Goal: Information Seeking & Learning: Compare options

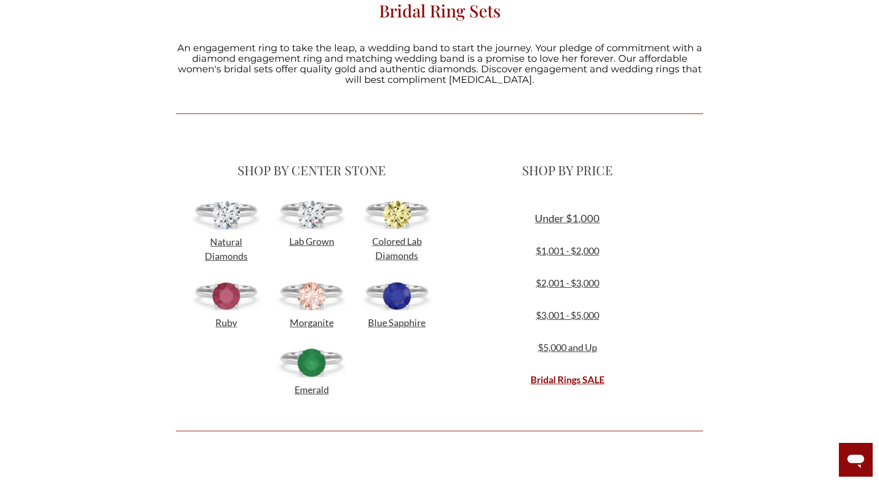
scroll to position [370, 0]
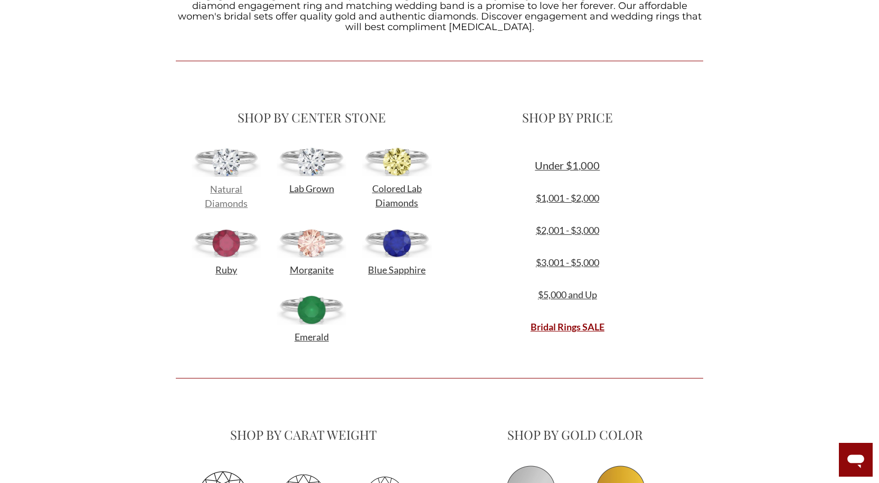
click at [231, 191] on span "Natural Diamonds" at bounding box center [226, 196] width 43 height 26
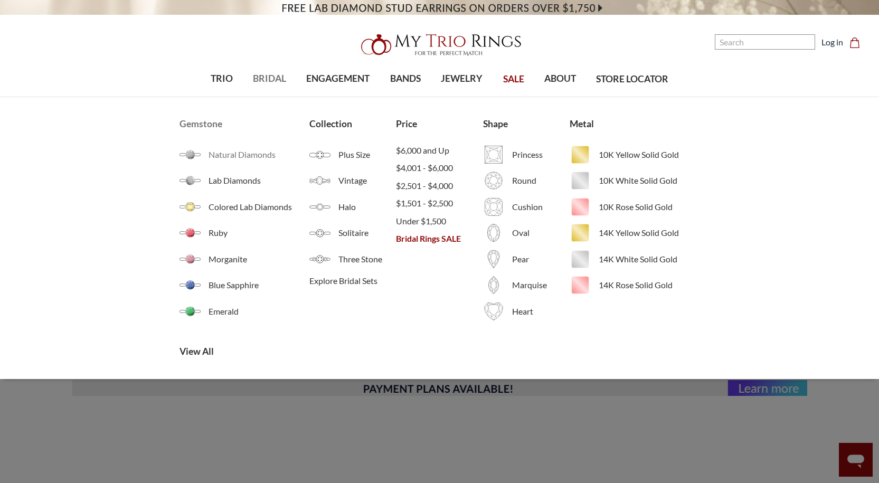
click at [253, 154] on span "Natural Diamonds" at bounding box center [259, 154] width 101 height 13
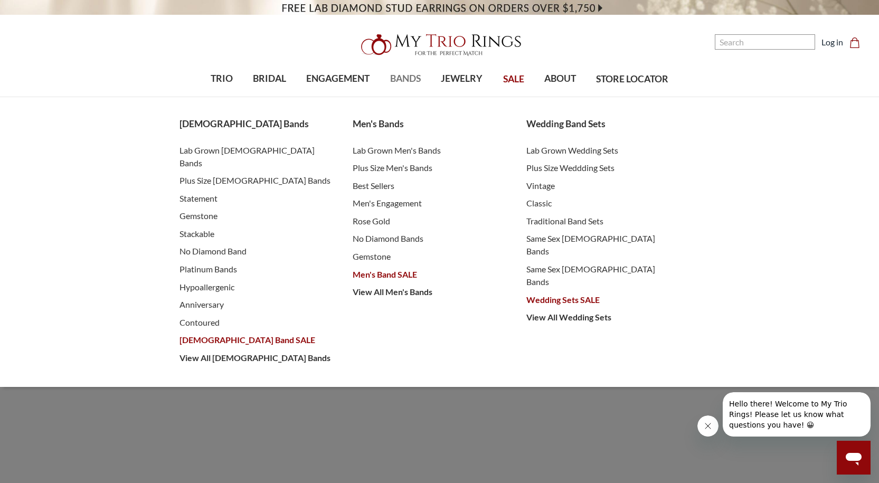
click at [400, 79] on span "BANDS" at bounding box center [405, 79] width 31 height 14
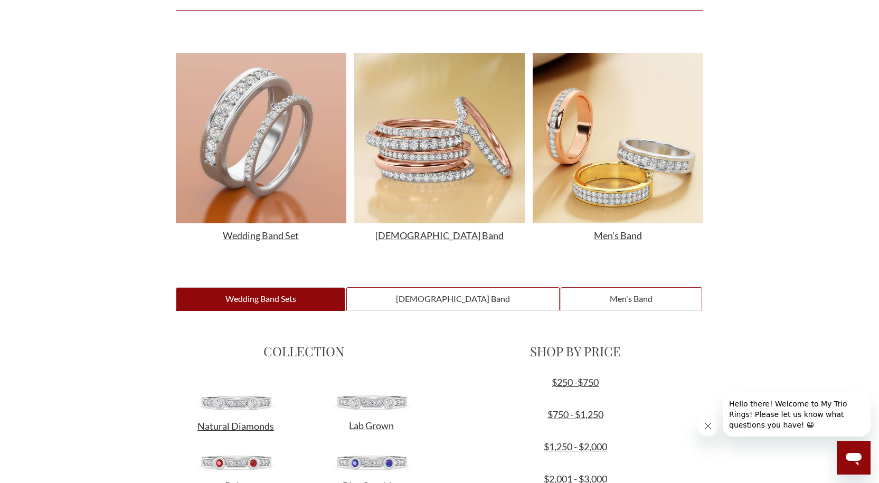
scroll to position [475, 0]
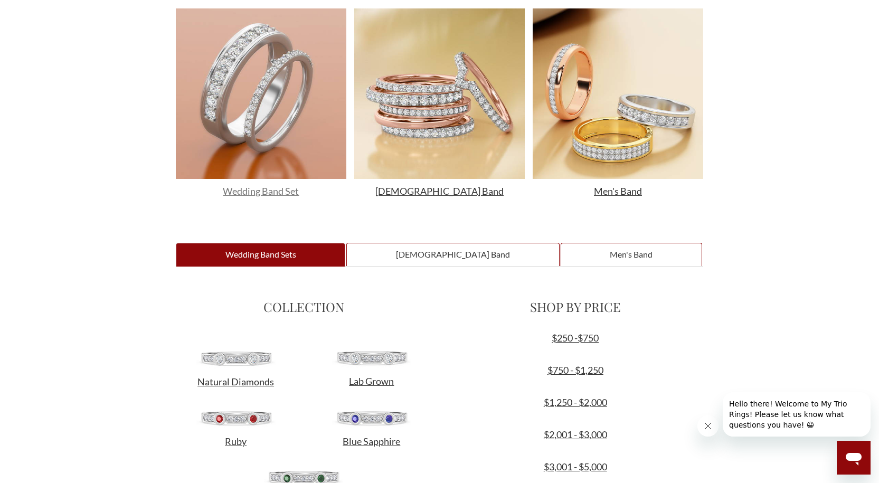
click at [292, 192] on span "Wedding Band Set" at bounding box center [261, 191] width 76 height 12
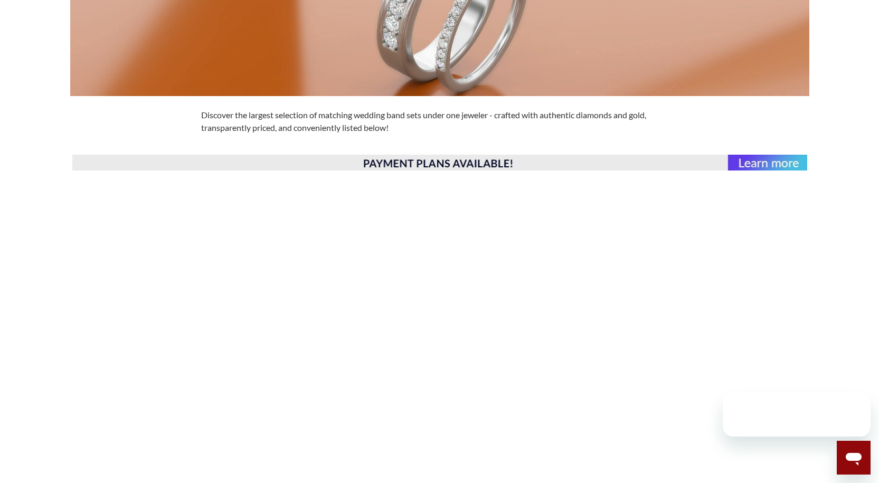
scroll to position [264, 0]
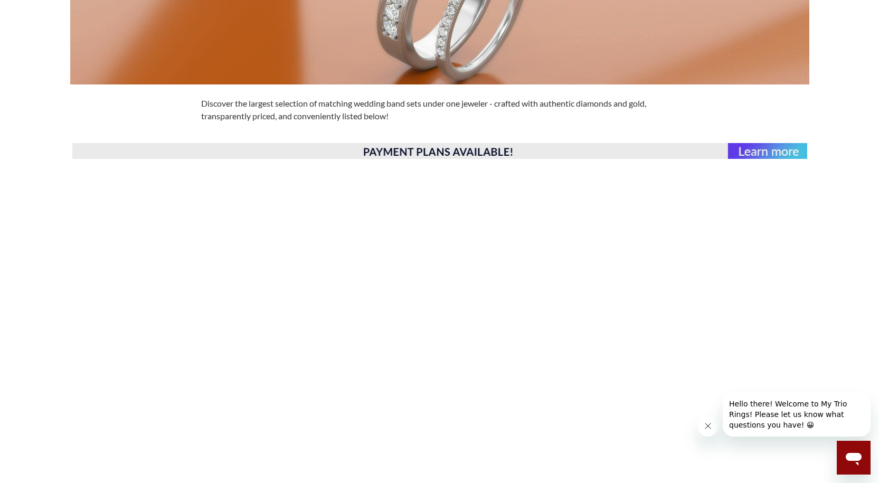
click at [436, 145] on img at bounding box center [439, 151] width 735 height 16
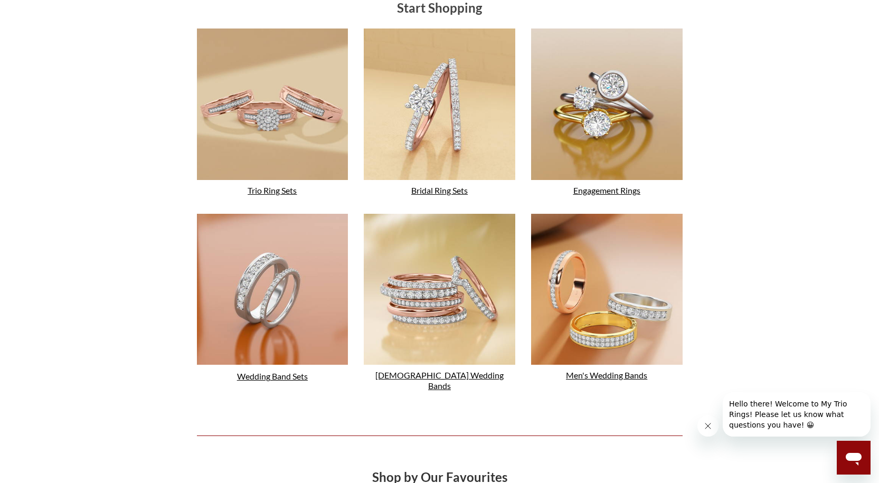
scroll to position [1795, 0]
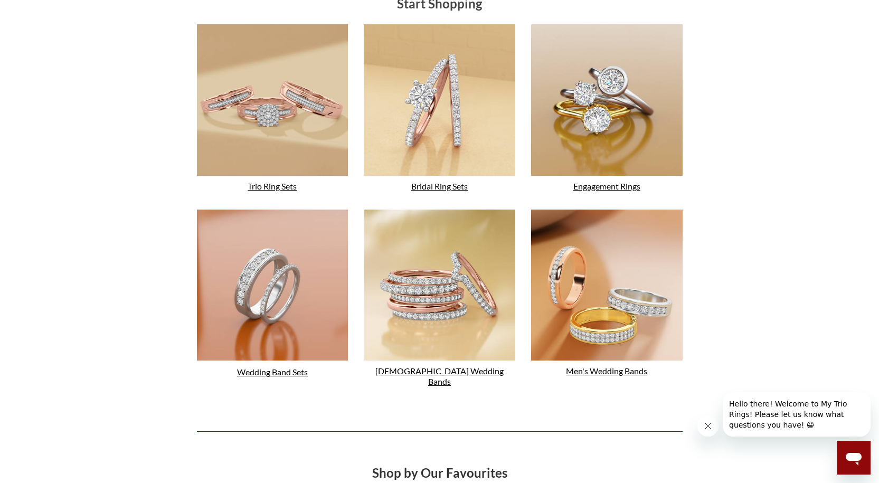
click at [267, 184] on link "Trio Ring Sets" at bounding box center [272, 186] width 49 height 10
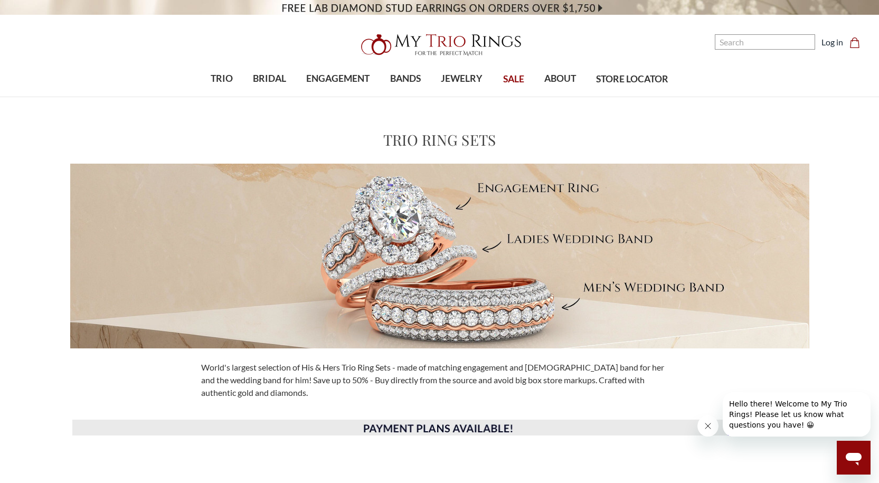
click at [703, 427] on button "Close message from company" at bounding box center [708, 426] width 21 height 21
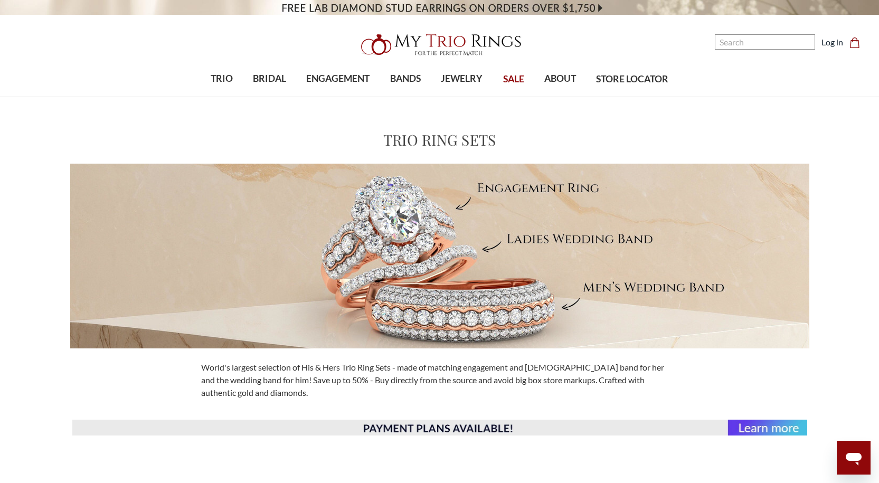
click at [435, 217] on img at bounding box center [439, 256] width 739 height 185
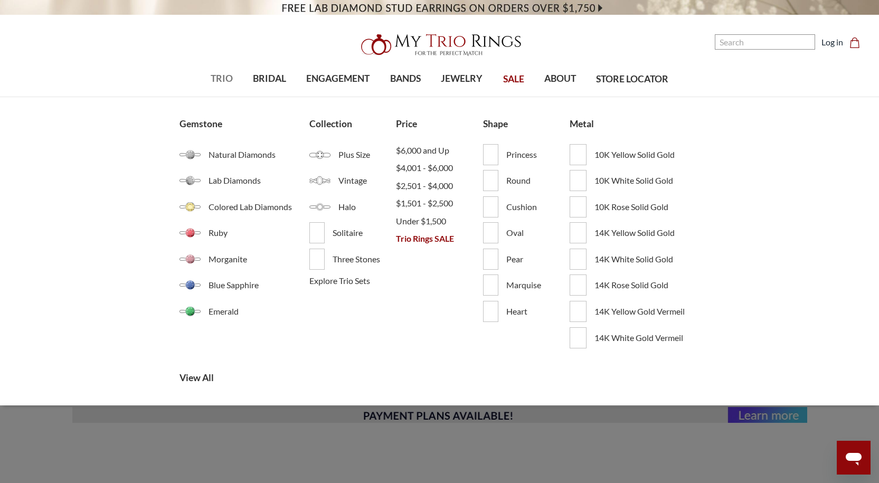
click at [216, 78] on span "TRIO" at bounding box center [222, 79] width 22 height 14
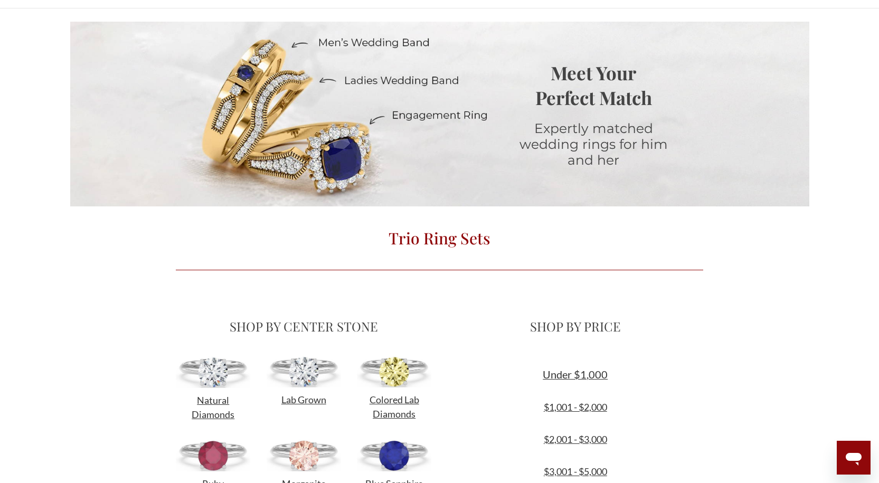
scroll to position [264, 0]
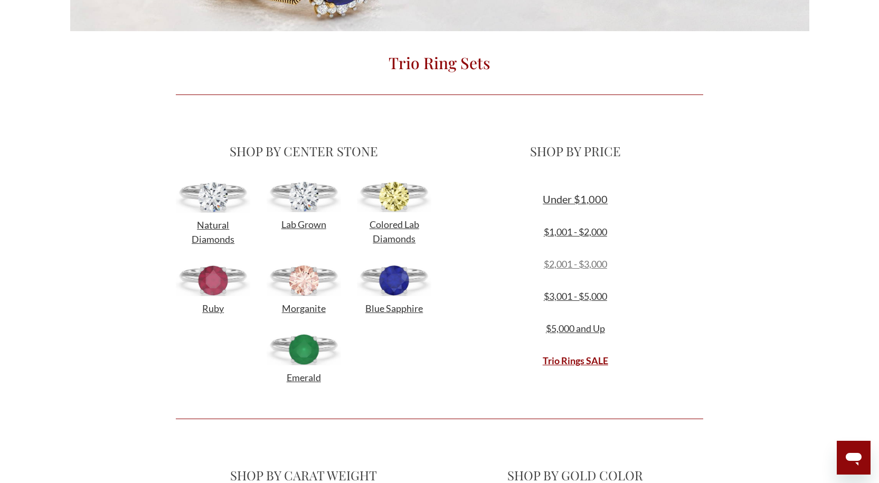
click at [588, 267] on link "$2,001 - $3,000" at bounding box center [575, 264] width 63 height 12
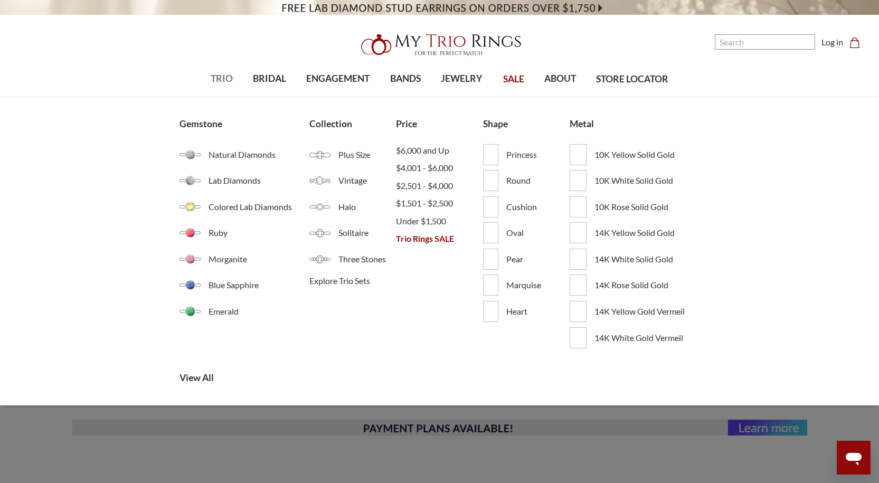
click at [223, 79] on span "TRIO" at bounding box center [222, 79] width 22 height 14
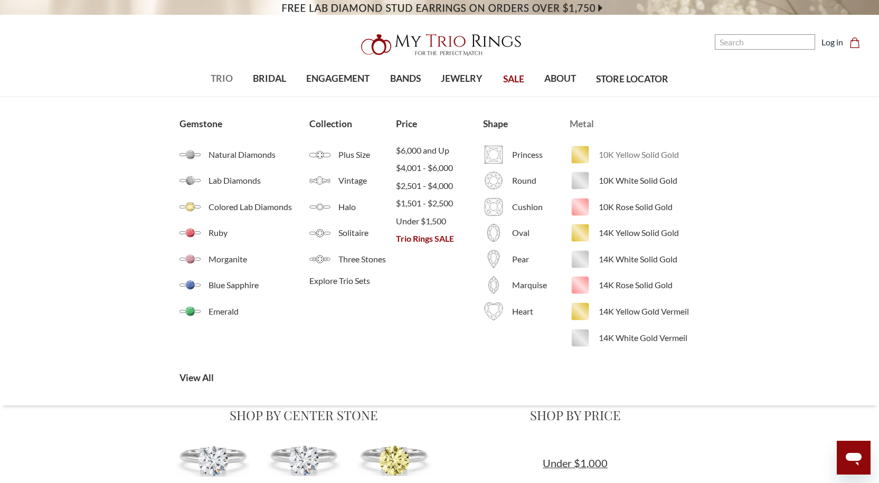
click at [653, 155] on span "10K Yellow Solid Gold" at bounding box center [649, 154] width 101 height 13
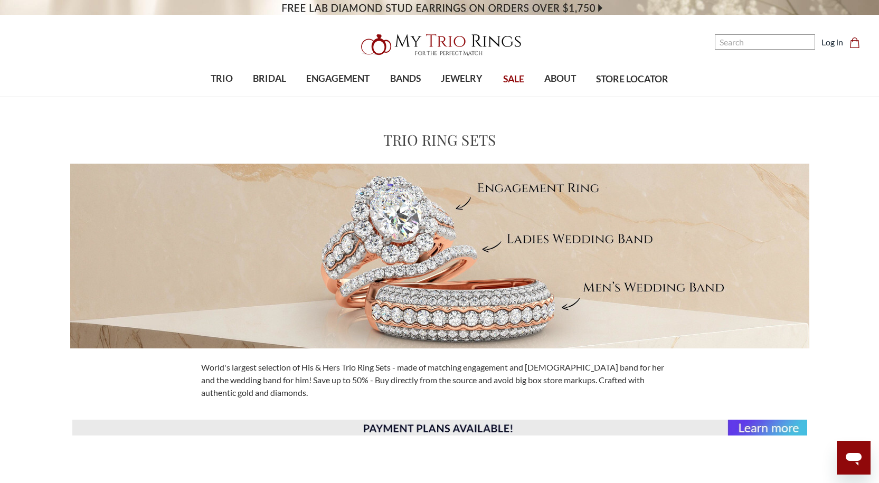
click at [780, 429] on img at bounding box center [439, 428] width 735 height 16
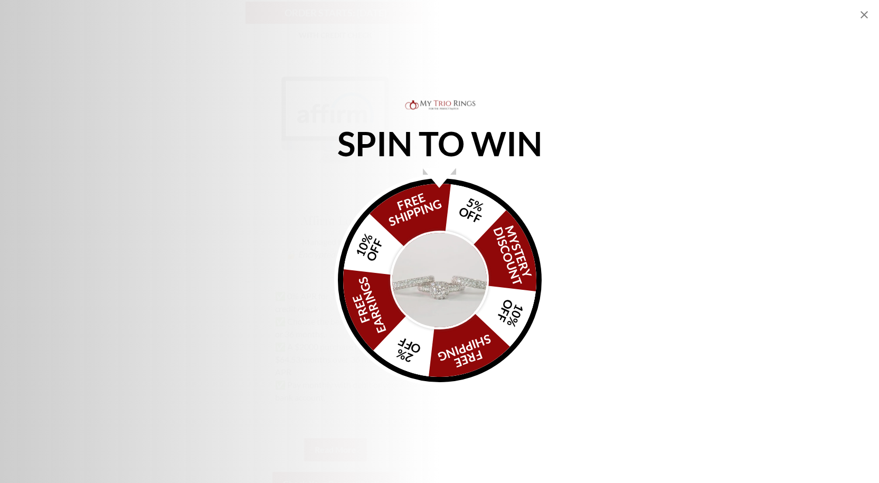
scroll to position [475, 0]
click at [422, 219] on div "FREE SHIPPING 5% OFF Mystery Discount 10% OFF FREE SHIPPING 2% OFF FREE EARRING…" at bounding box center [440, 280] width 204 height 204
click at [866, 18] on icon "Close popup" at bounding box center [864, 14] width 13 height 13
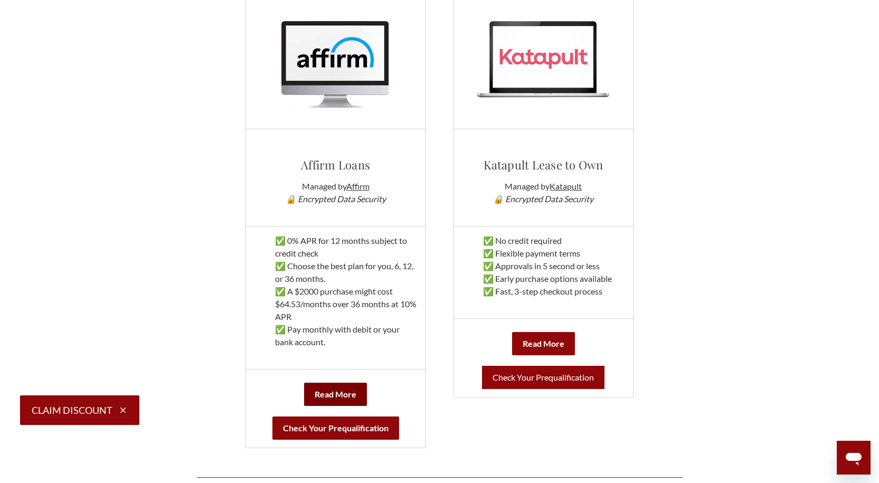
click at [359, 397] on link "Read More" at bounding box center [335, 394] width 63 height 23
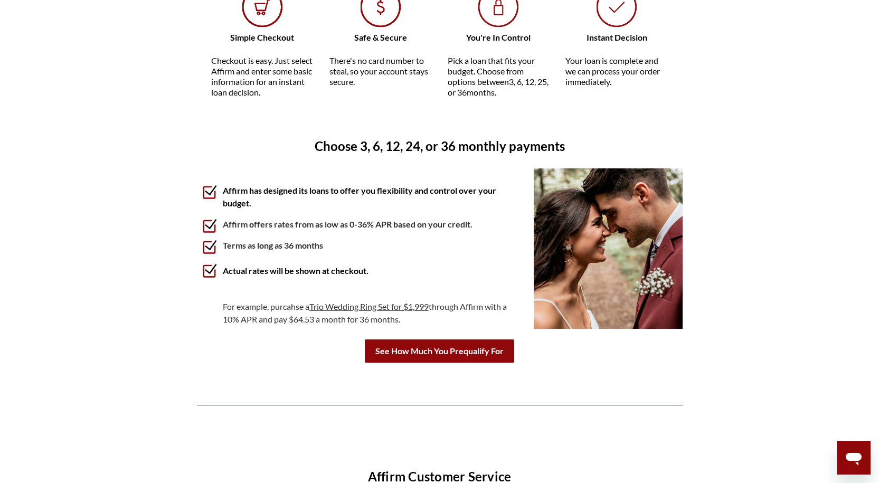
scroll to position [686, 0]
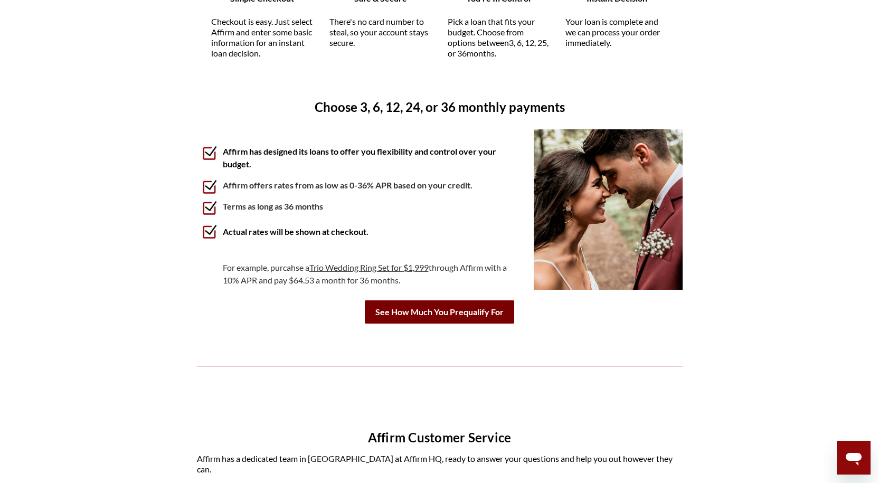
click at [447, 313] on b "See How Much You Prequalify For" at bounding box center [439, 311] width 149 height 23
click at [453, 318] on b "See How Much You Prequalify For" at bounding box center [439, 311] width 149 height 23
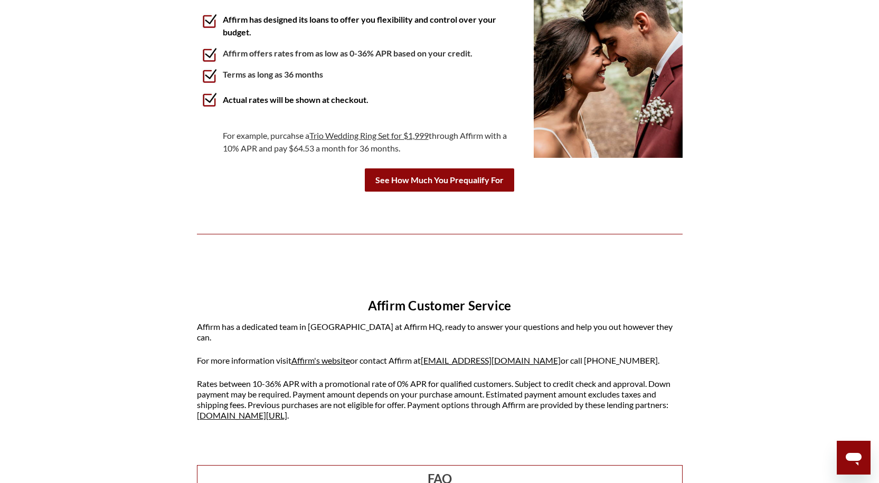
scroll to position [739, 0]
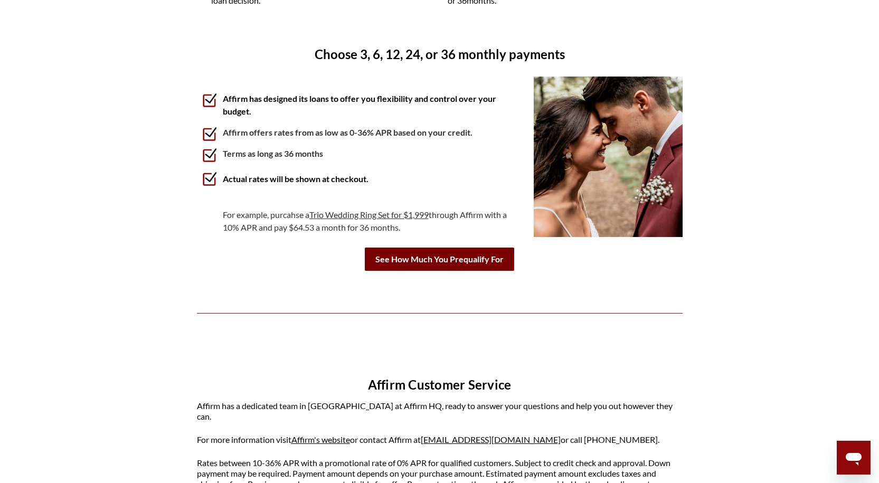
click at [455, 260] on b "See How Much You Prequalify For" at bounding box center [439, 259] width 149 height 23
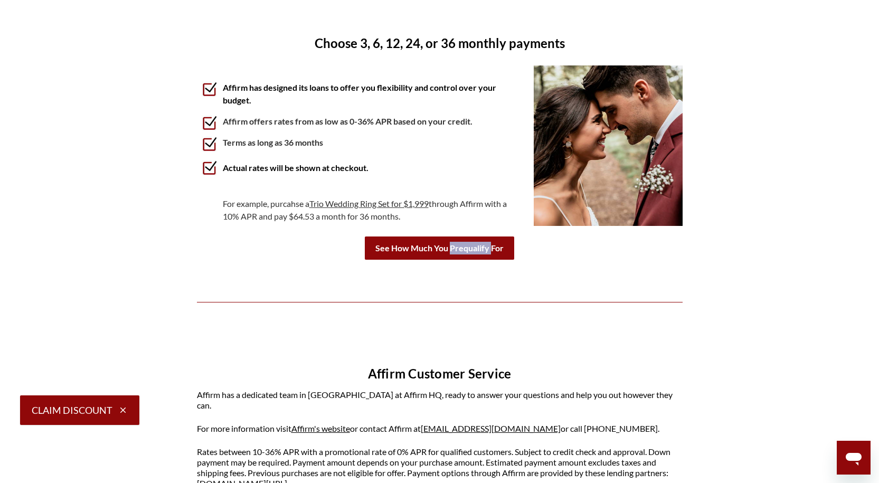
scroll to position [686, 0]
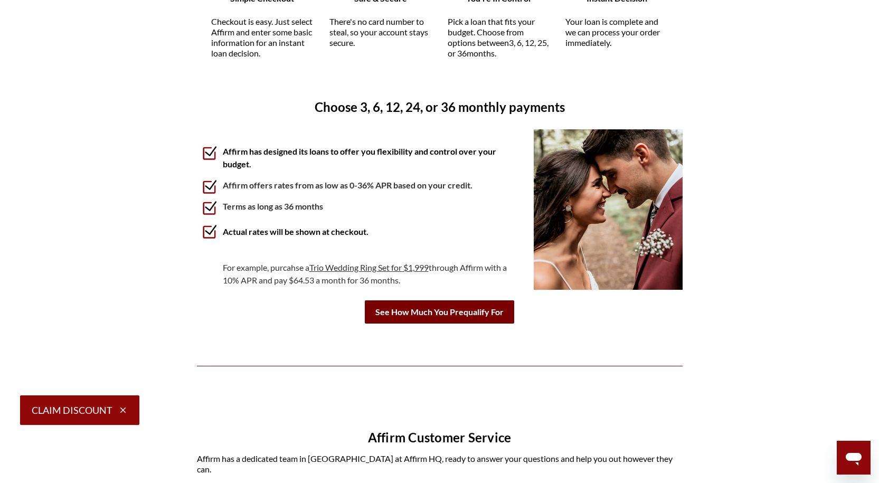
click at [439, 306] on b "See How Much You Prequalify For" at bounding box center [439, 311] width 149 height 23
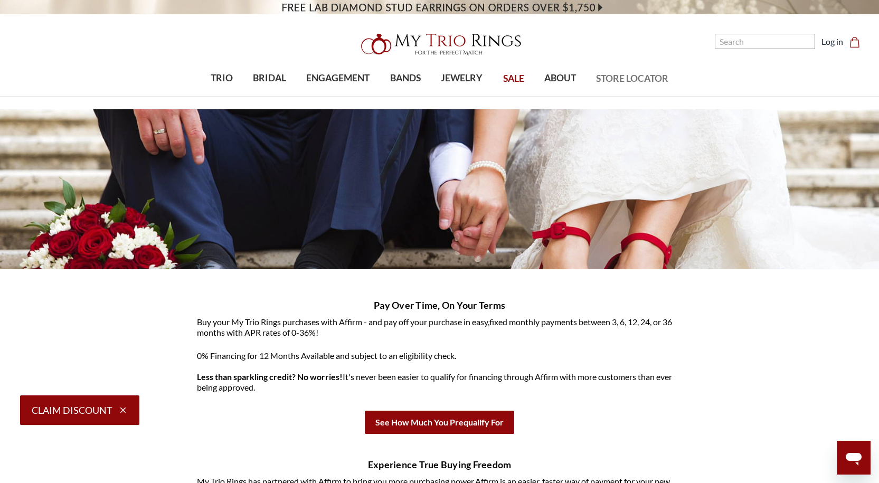
scroll to position [0, 0]
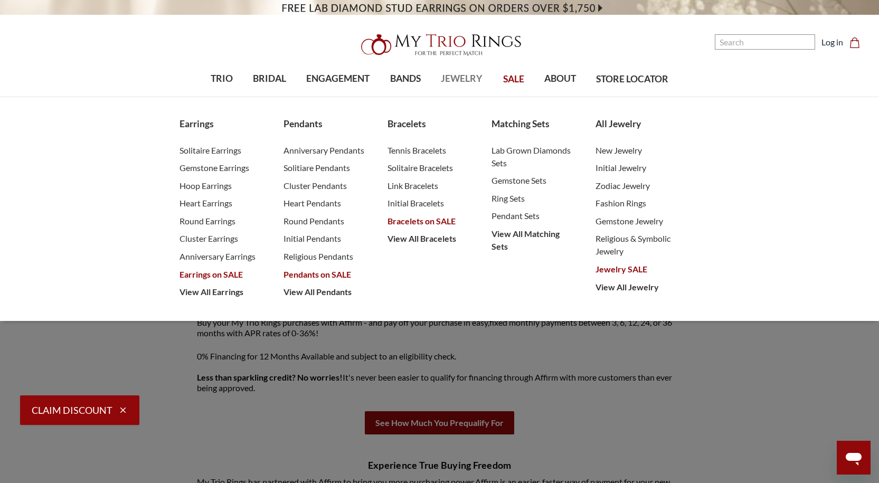
click at [459, 81] on span "JEWELRY" at bounding box center [462, 79] width 42 height 14
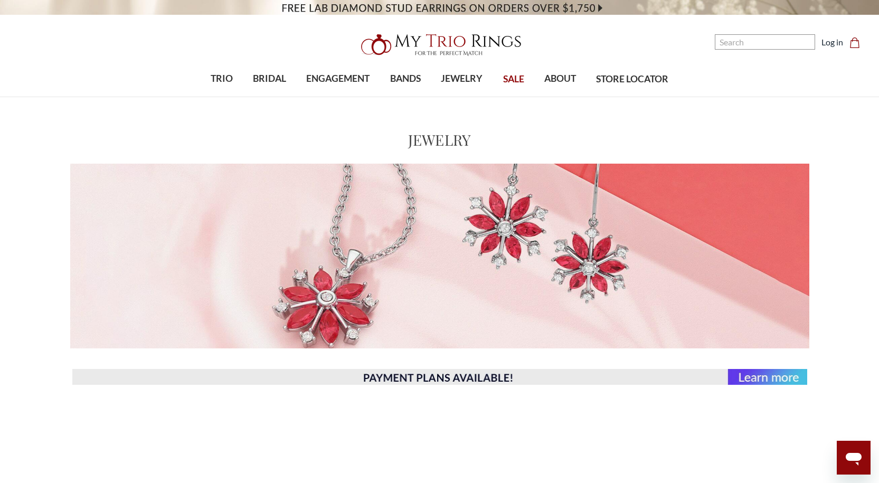
click at [513, 76] on span "SALE" at bounding box center [513, 79] width 21 height 14
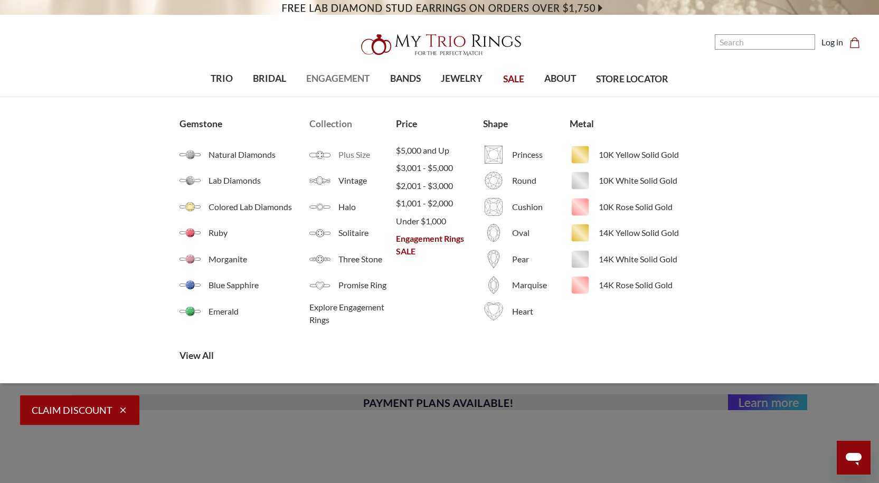
click at [347, 153] on span "Plus Size" at bounding box center [367, 154] width 58 height 13
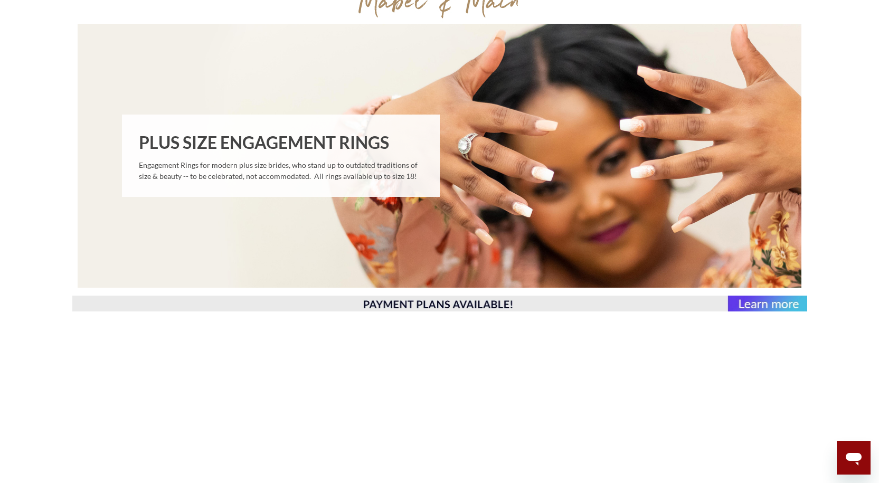
scroll to position [264, 0]
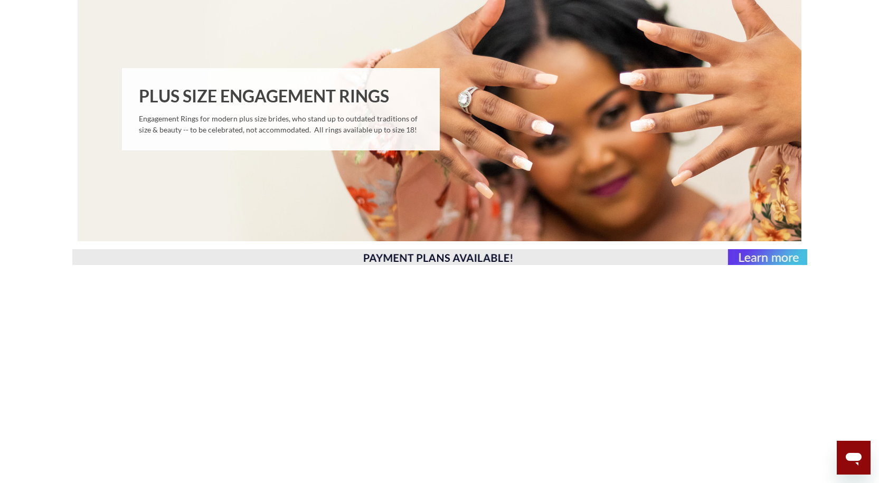
click at [299, 112] on div "Plus Size Engagement Rings Engagement Rings for modern plus size brides, who st…" at bounding box center [281, 109] width 318 height 83
click at [305, 95] on p "Plus Size Engagement Rings" at bounding box center [264, 95] width 250 height 25
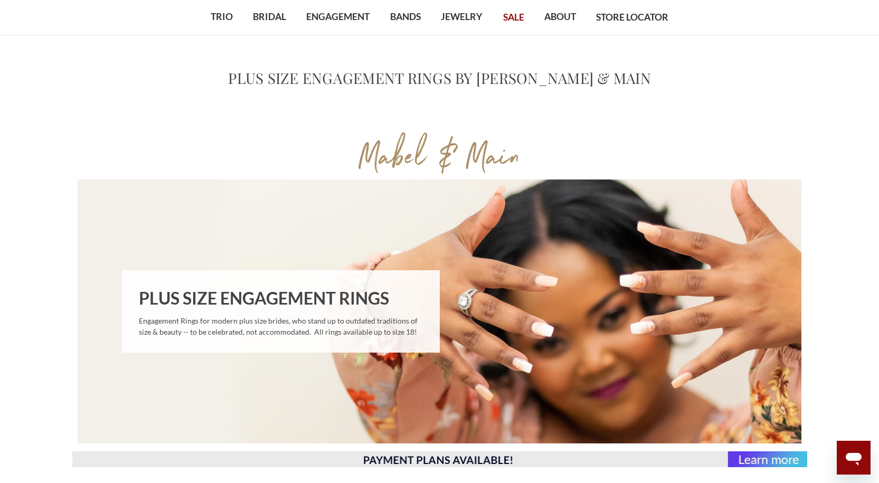
scroll to position [53, 0]
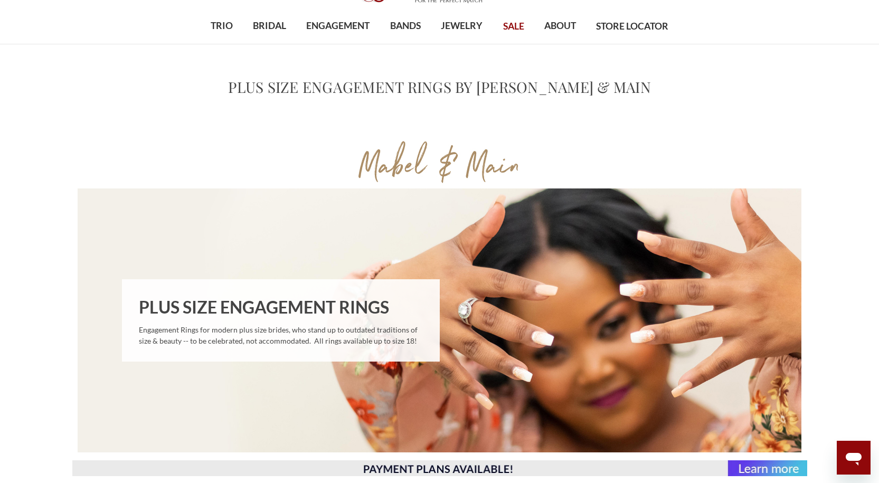
click at [542, 267] on div "Plus Size Engagement Rings Engagement Rings for modern plus size brides, who st…" at bounding box center [440, 321] width 724 height 264
click at [431, 296] on div "Plus Size Engagement Rings Engagement Rings for modern plus size brides, who st…" at bounding box center [281, 320] width 318 height 83
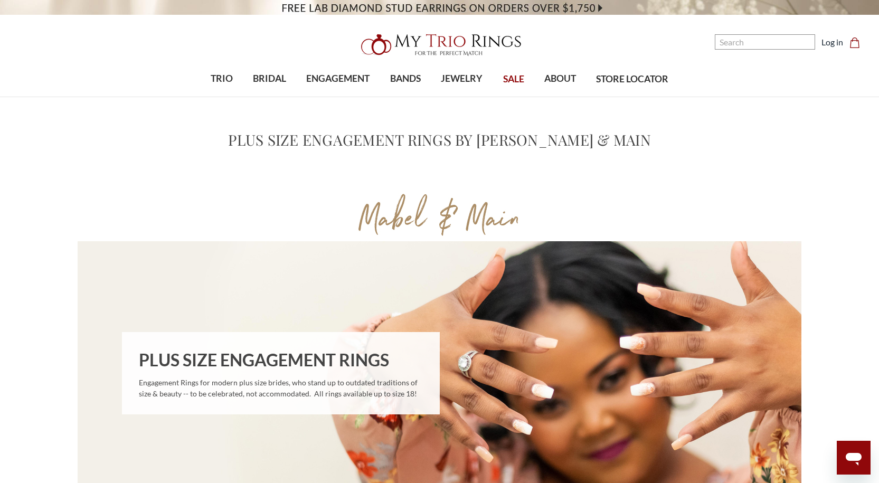
scroll to position [0, 0]
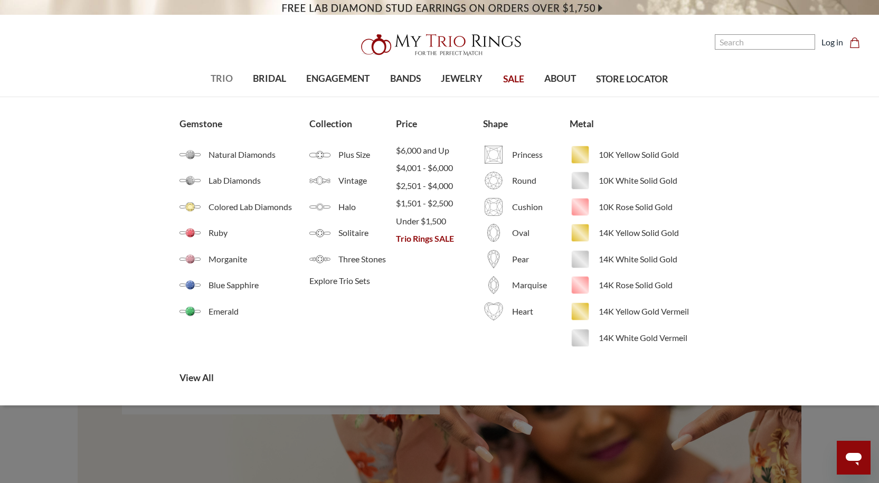
click at [233, 77] on link "TRIO" at bounding box center [222, 79] width 42 height 34
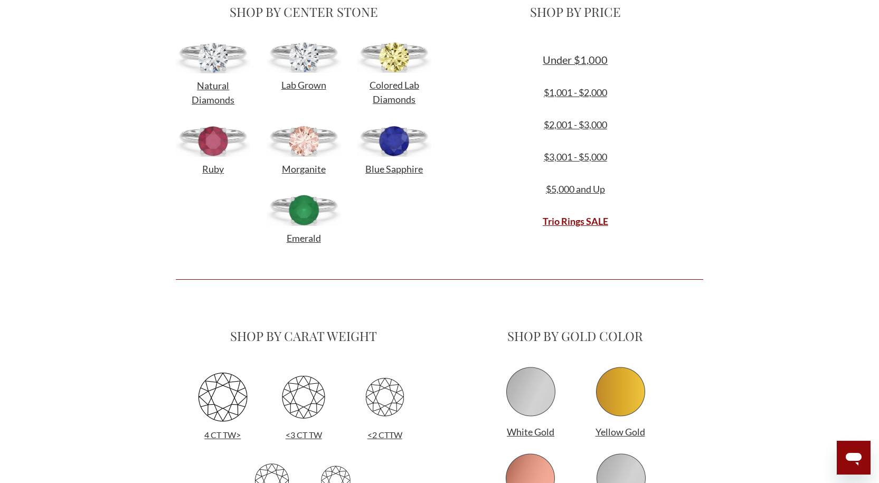
scroll to position [422, 0]
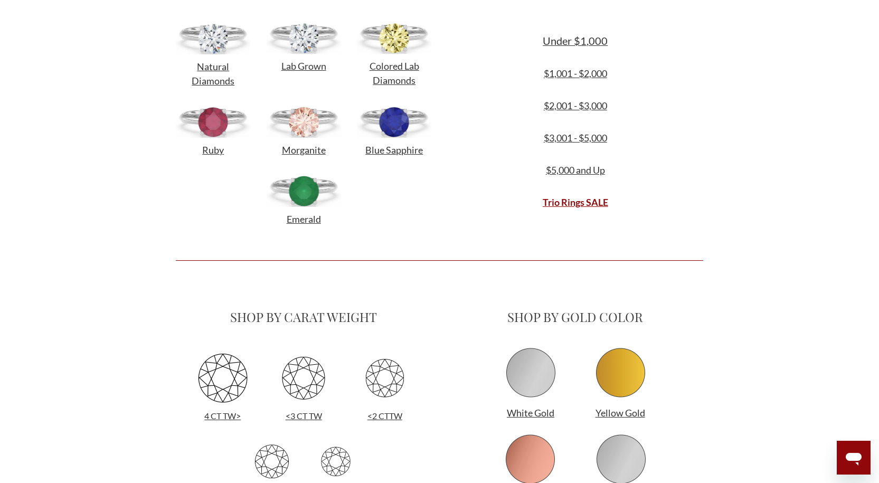
drag, startPoint x: 304, startPoint y: 72, endPoint x: 306, endPoint y: 64, distance: 8.1
click at [305, 72] on p "Lab Grown" at bounding box center [304, 66] width 74 height 14
click at [306, 64] on span "Lab Grown" at bounding box center [303, 66] width 45 height 12
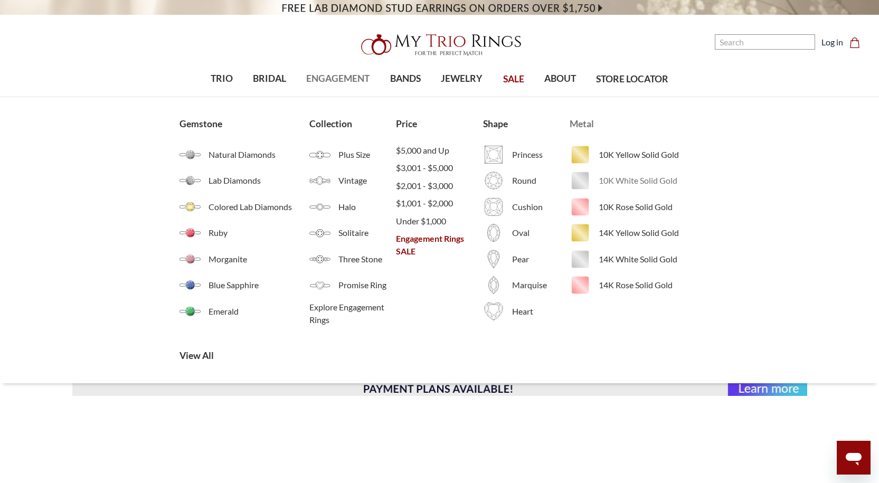
click at [633, 177] on span "10K White Solid Gold" at bounding box center [649, 180] width 101 height 13
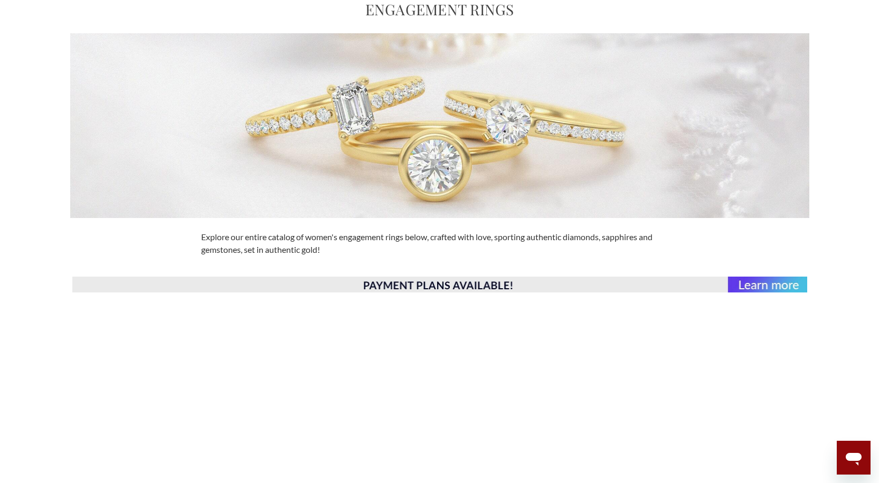
scroll to position [158, 0]
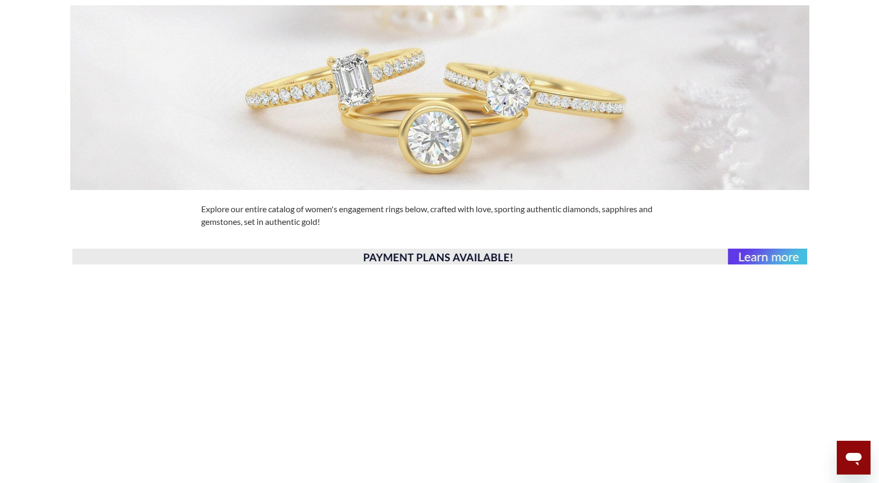
click at [516, 207] on div "Explore our entire catalog of women's engagement rings below, crafted with love…" at bounding box center [440, 215] width 490 height 25
click at [442, 177] on img at bounding box center [439, 97] width 739 height 185
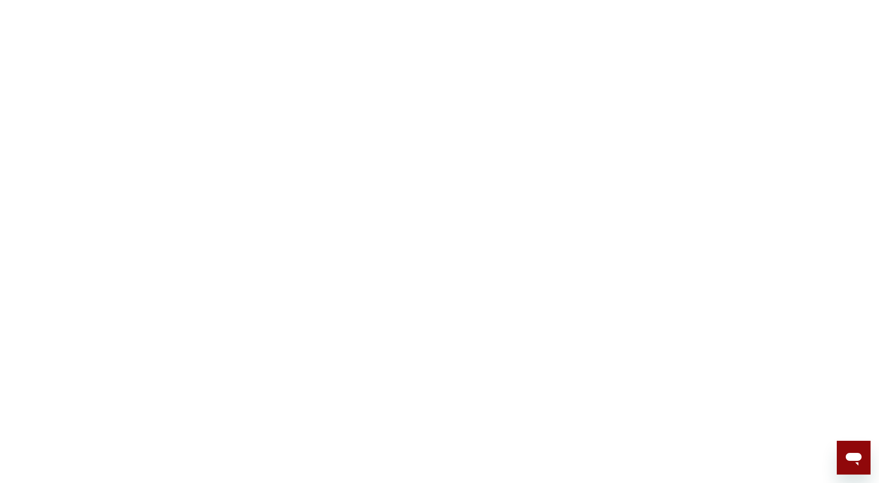
scroll to position [528, 0]
